Goal: Information Seeking & Learning: Find specific page/section

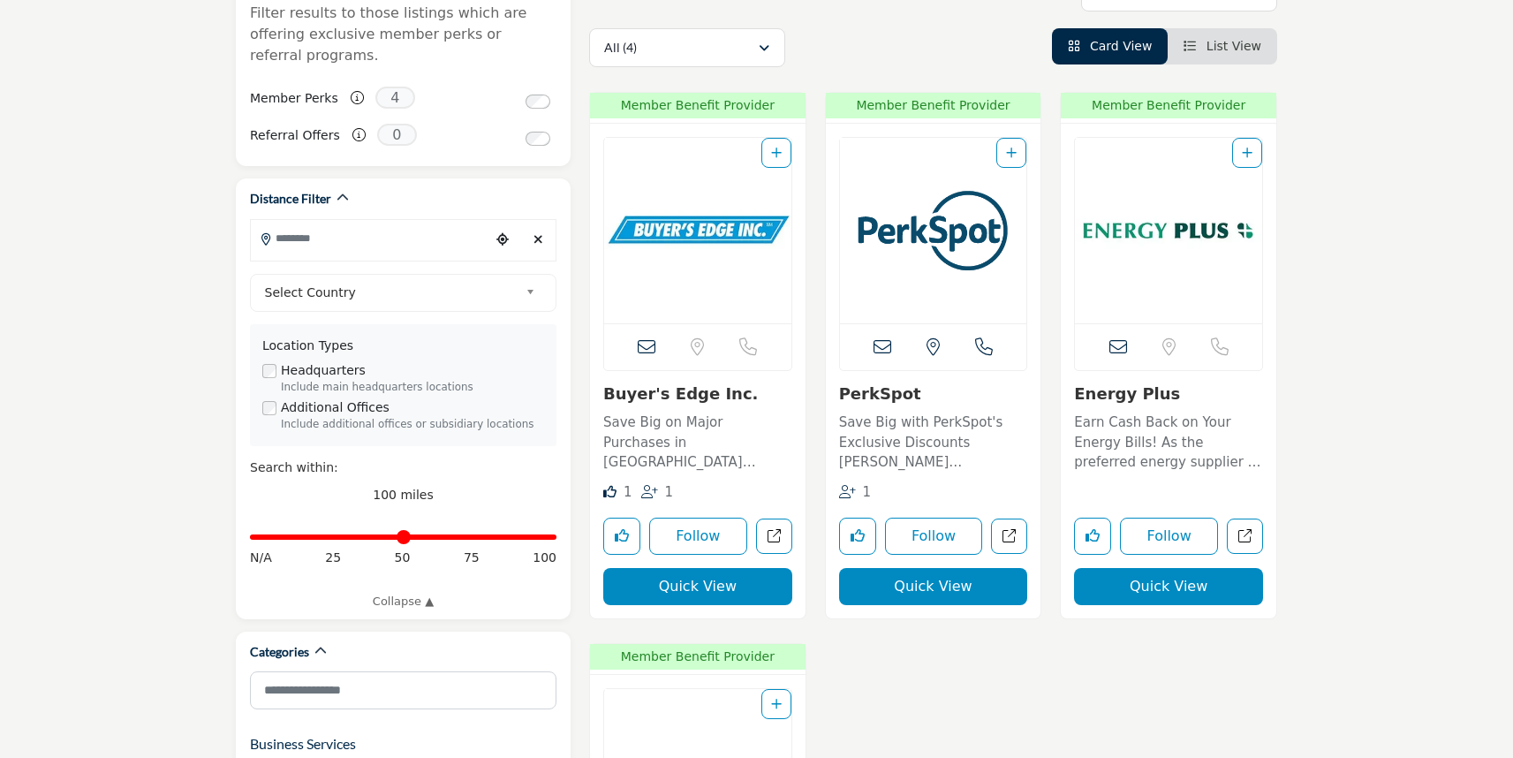
scroll to position [177, 0]
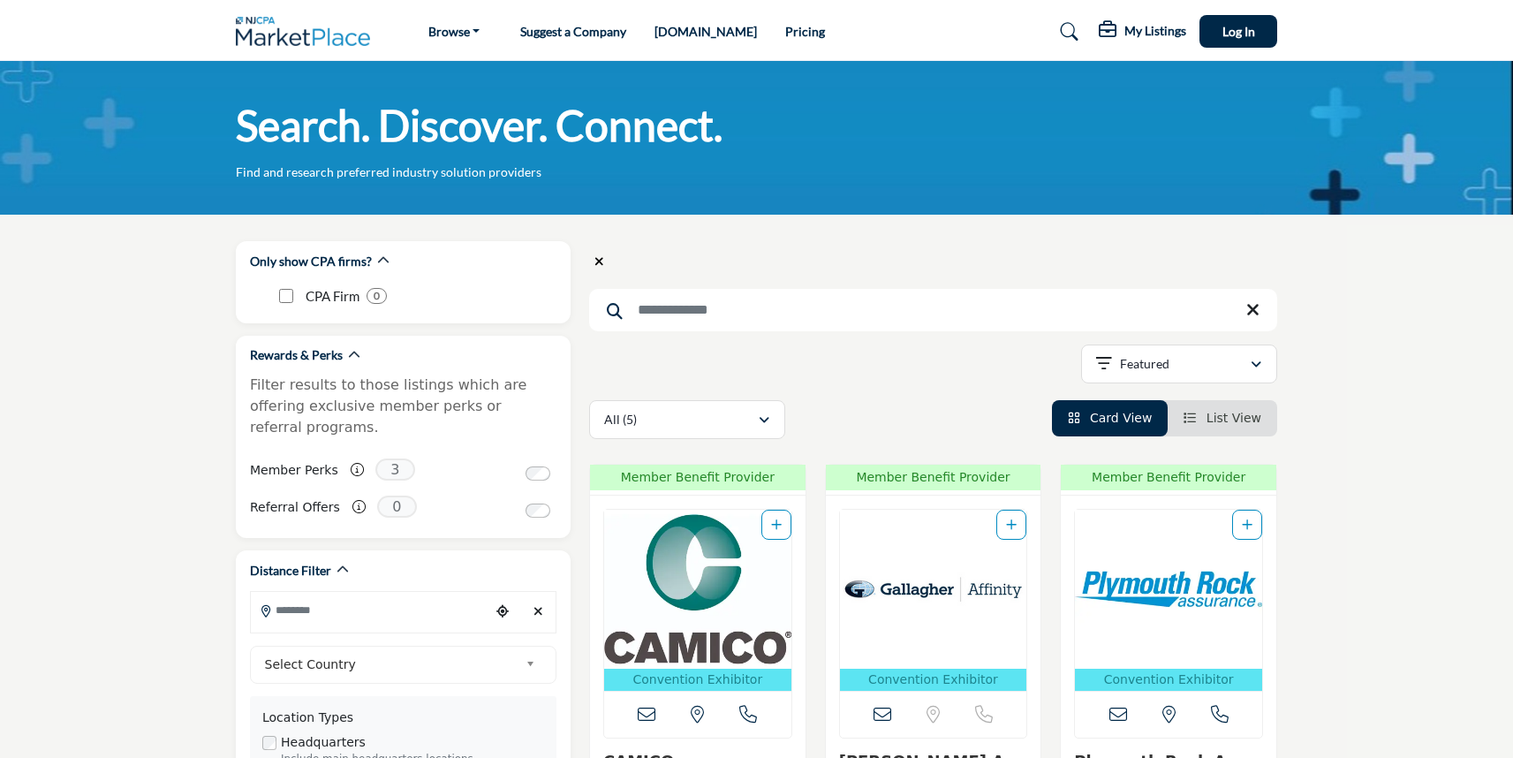
click at [673, 313] on input "Search Keyword" at bounding box center [933, 310] width 688 height 42
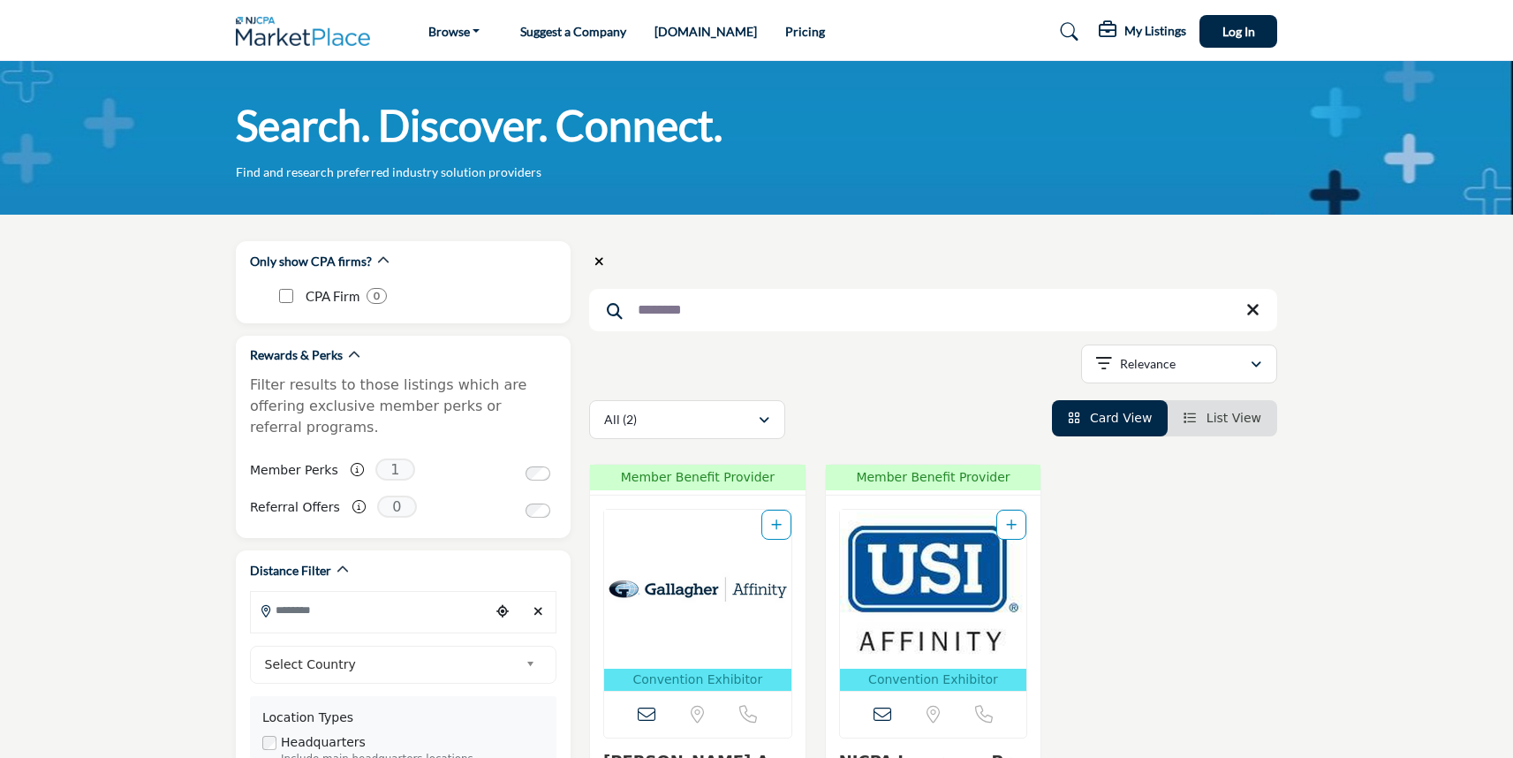
type input "********"
click at [1065, 26] on icon at bounding box center [1070, 32] width 18 height 18
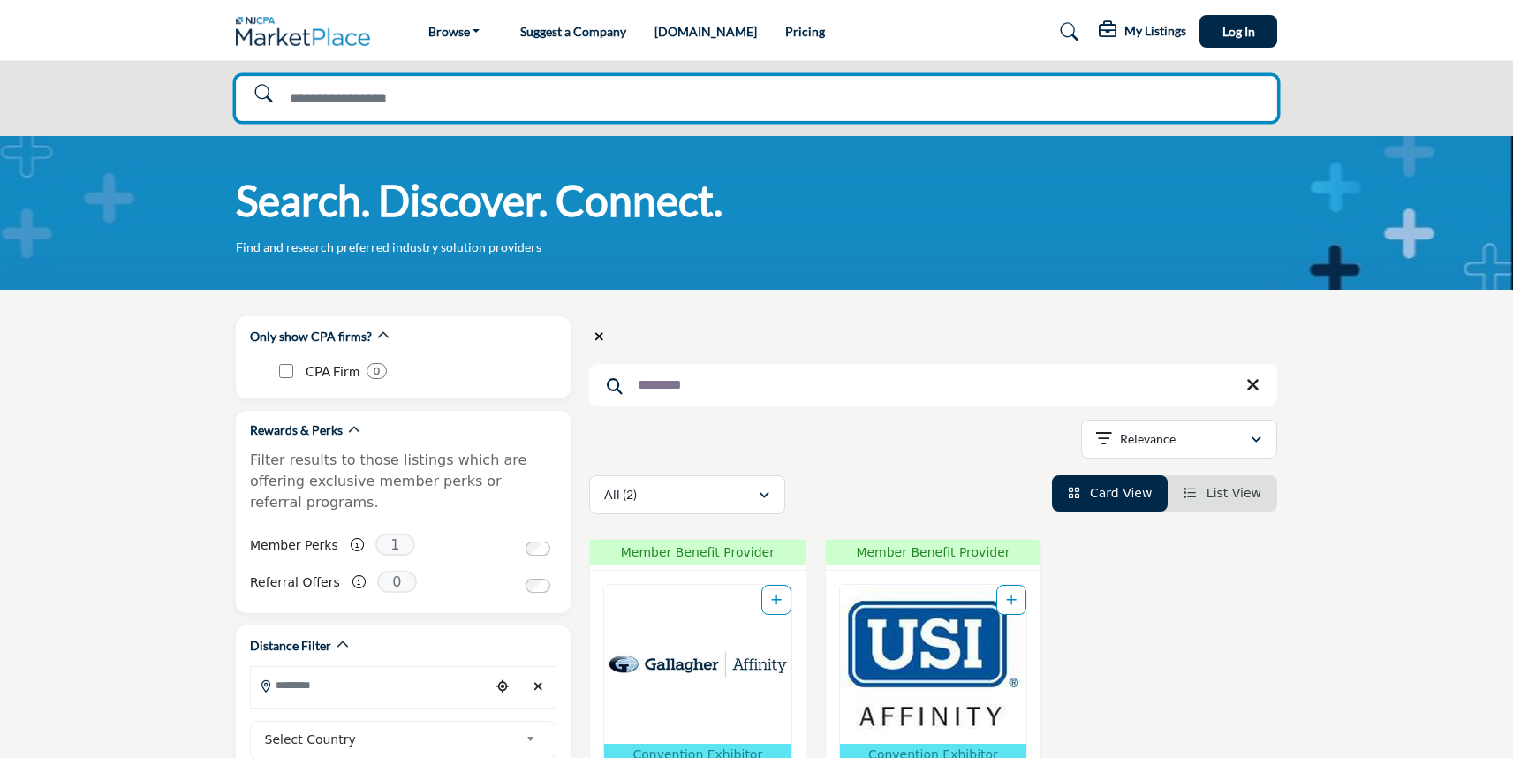
click at [585, 95] on input "Search Solutions" at bounding box center [756, 98] width 1041 height 45
type input "********"
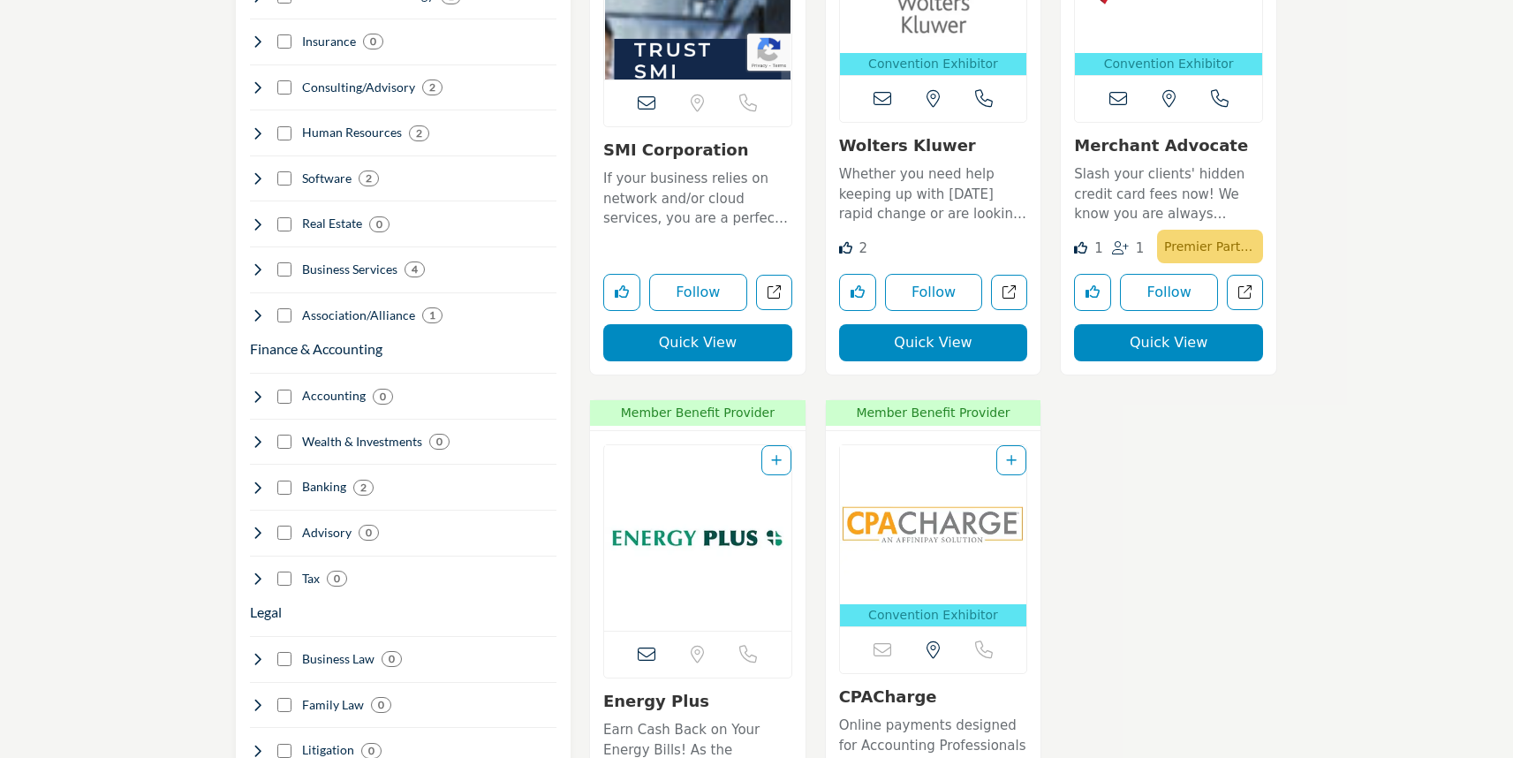
scroll to position [1060, 0]
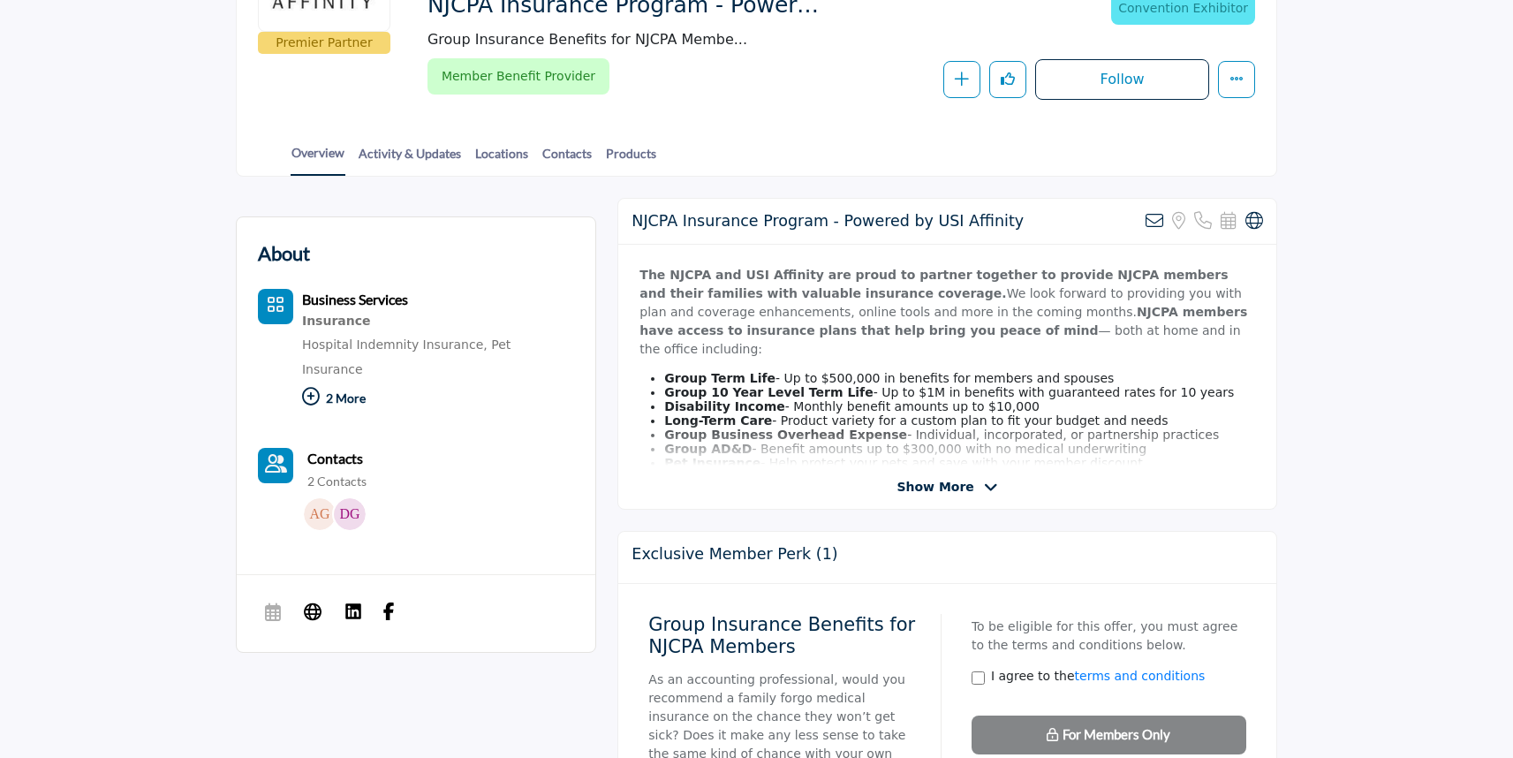
scroll to position [265, 0]
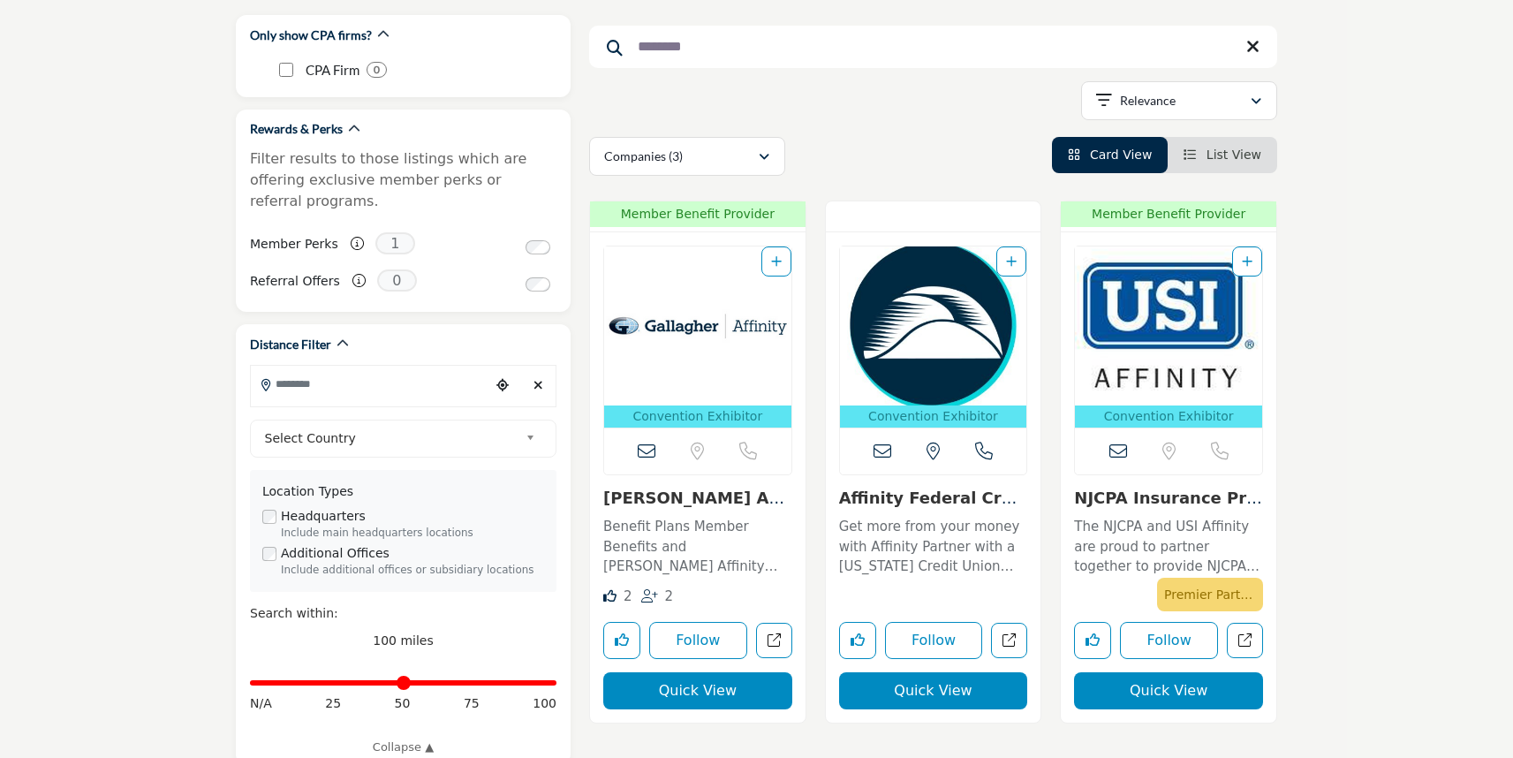
scroll to position [265, 0]
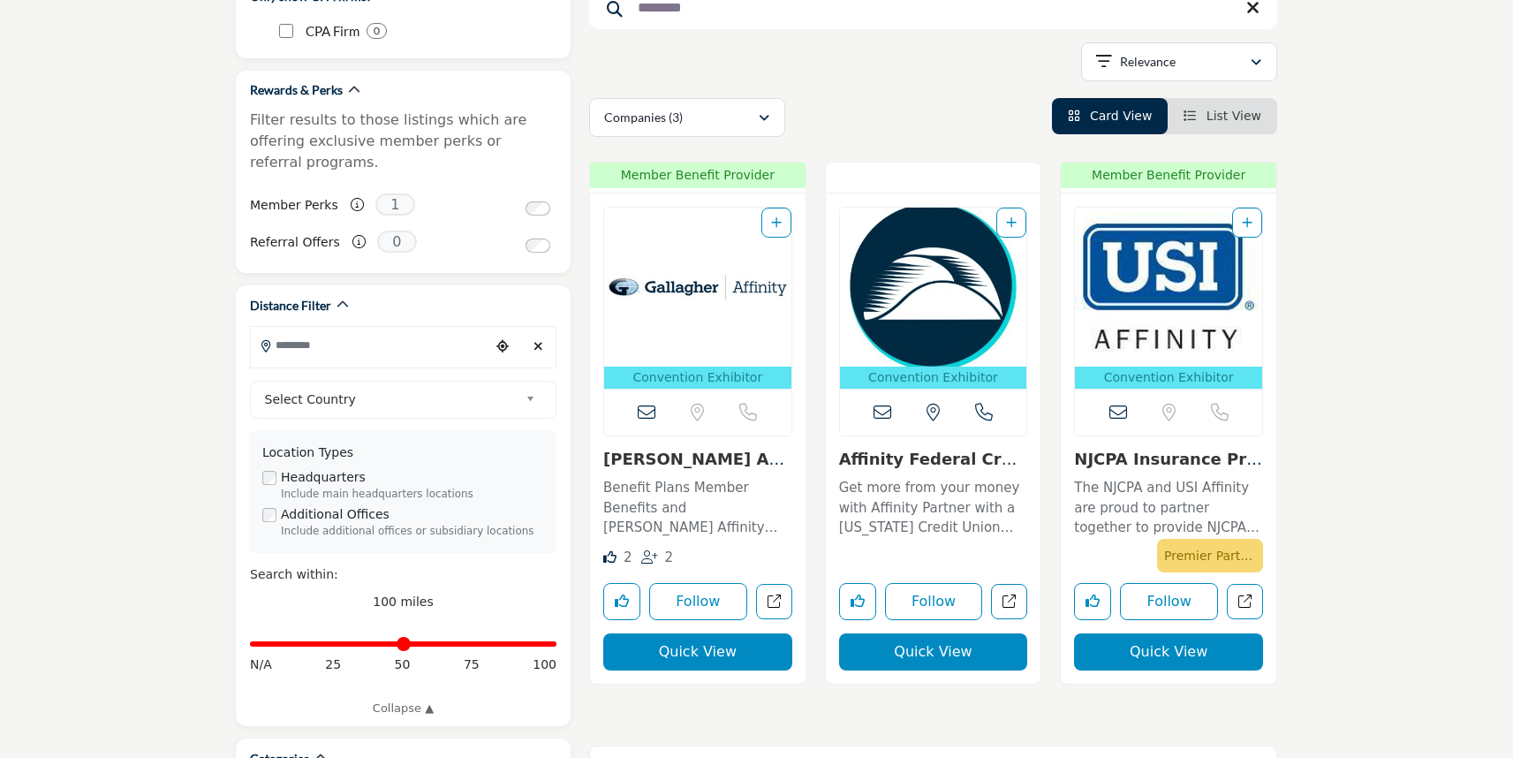
click at [926, 470] on div "Affinity Federal Cre... Get more from your money with Affinity Partner with a N…" at bounding box center [933, 496] width 189 height 92
click at [926, 458] on link "Affinity Federal Cre..." at bounding box center [928, 469] width 178 height 38
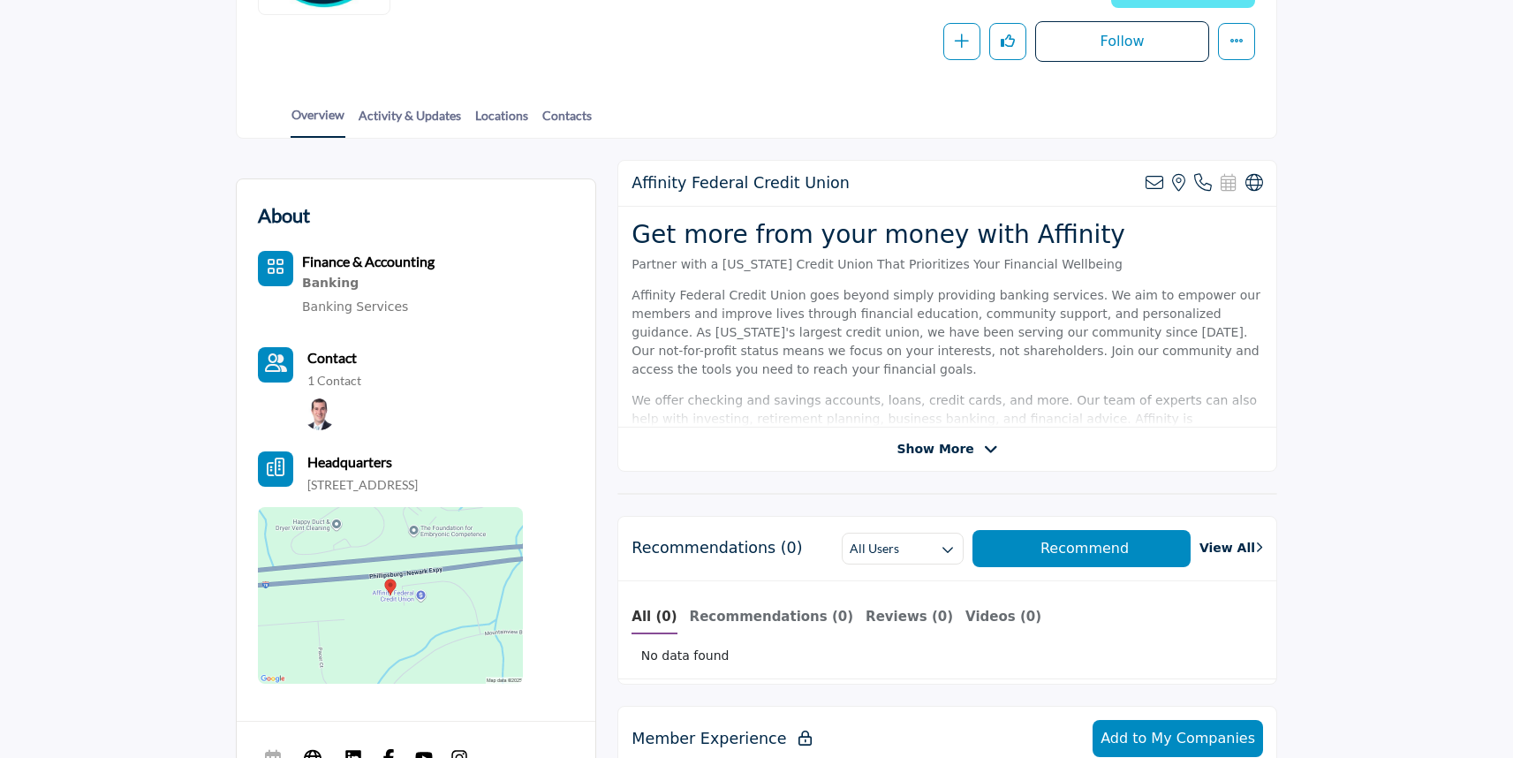
scroll to position [353, 0]
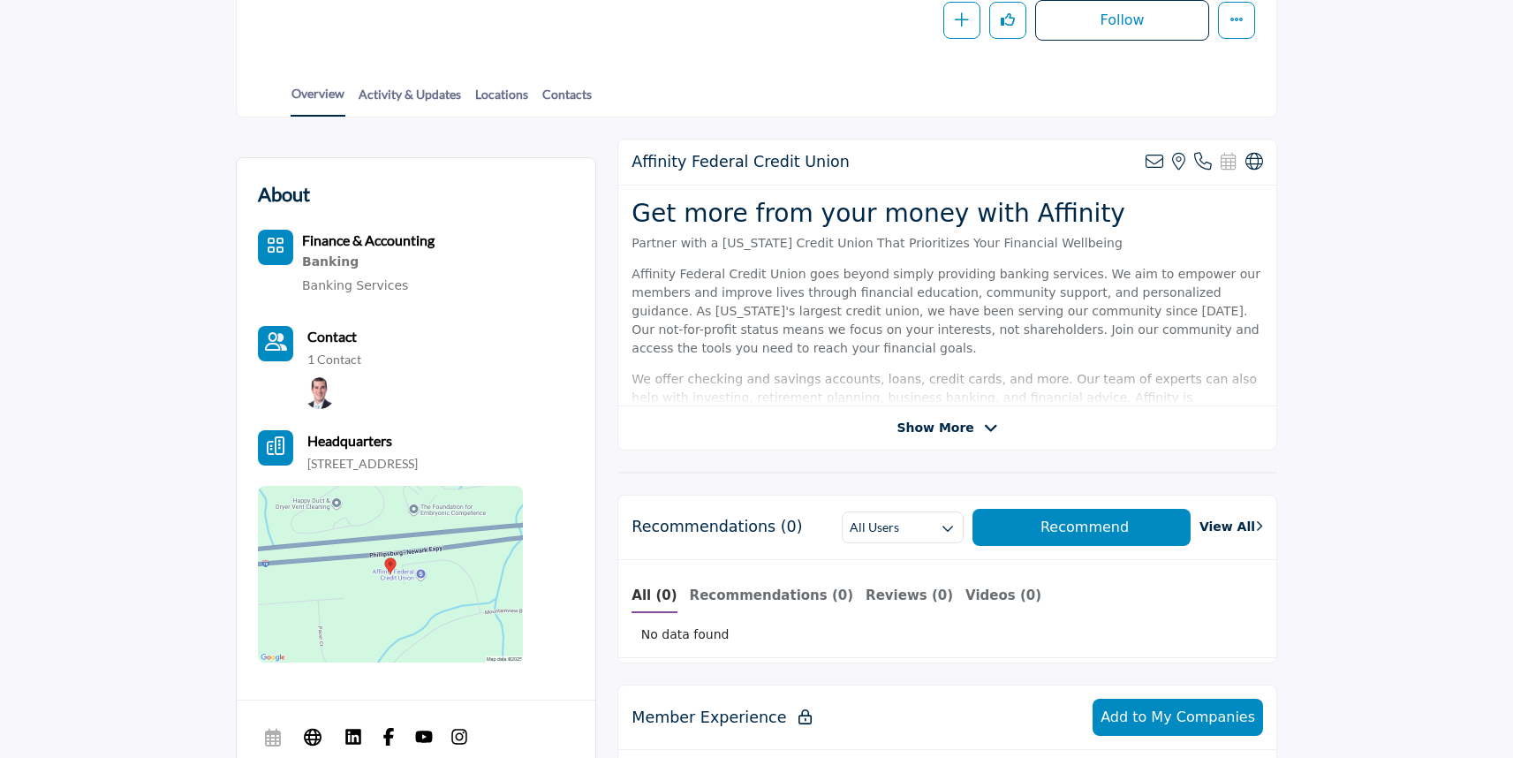
click at [984, 428] on icon at bounding box center [991, 428] width 14 height 16
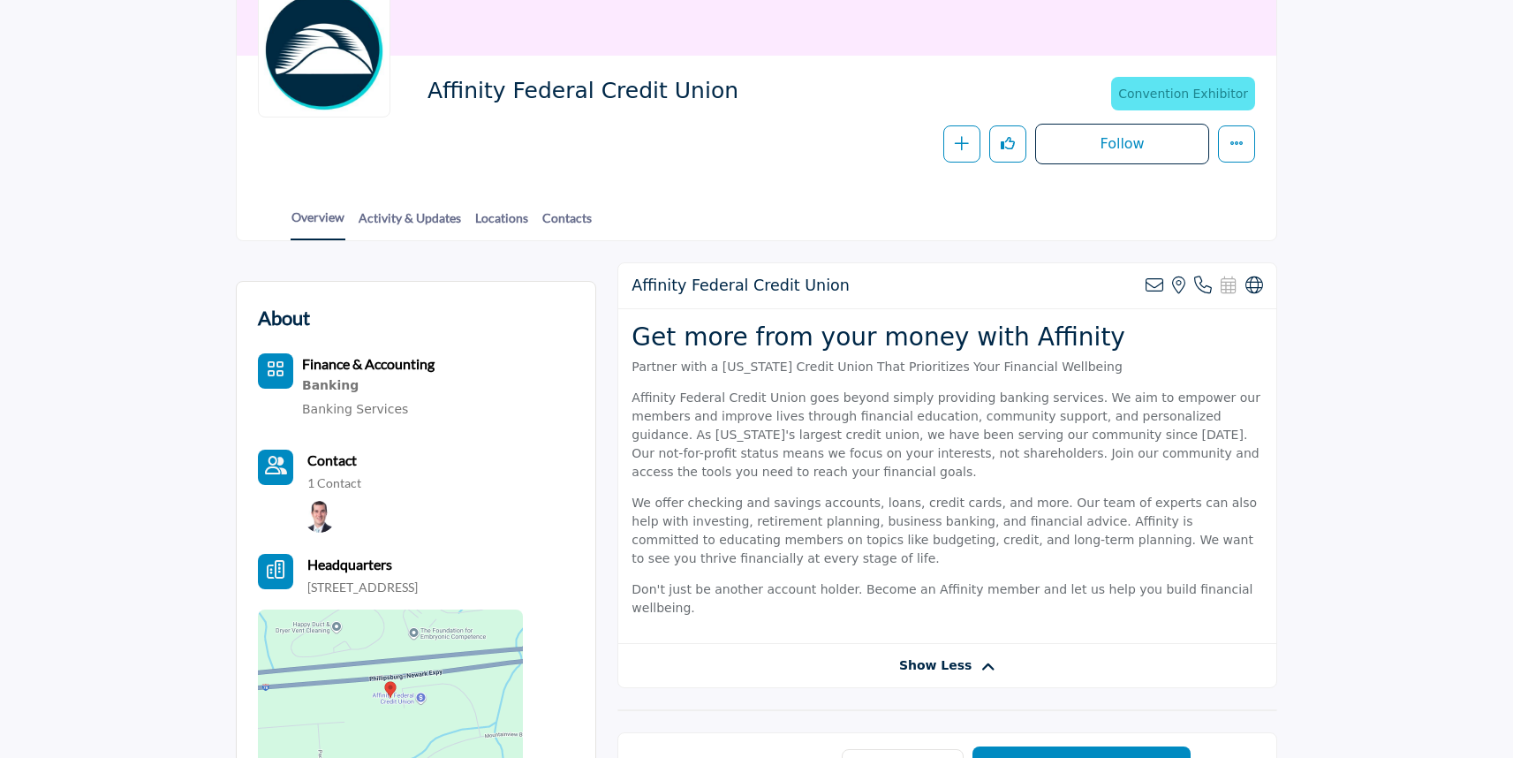
scroll to position [176, 0]
